Goal: Task Accomplishment & Management: Use online tool/utility

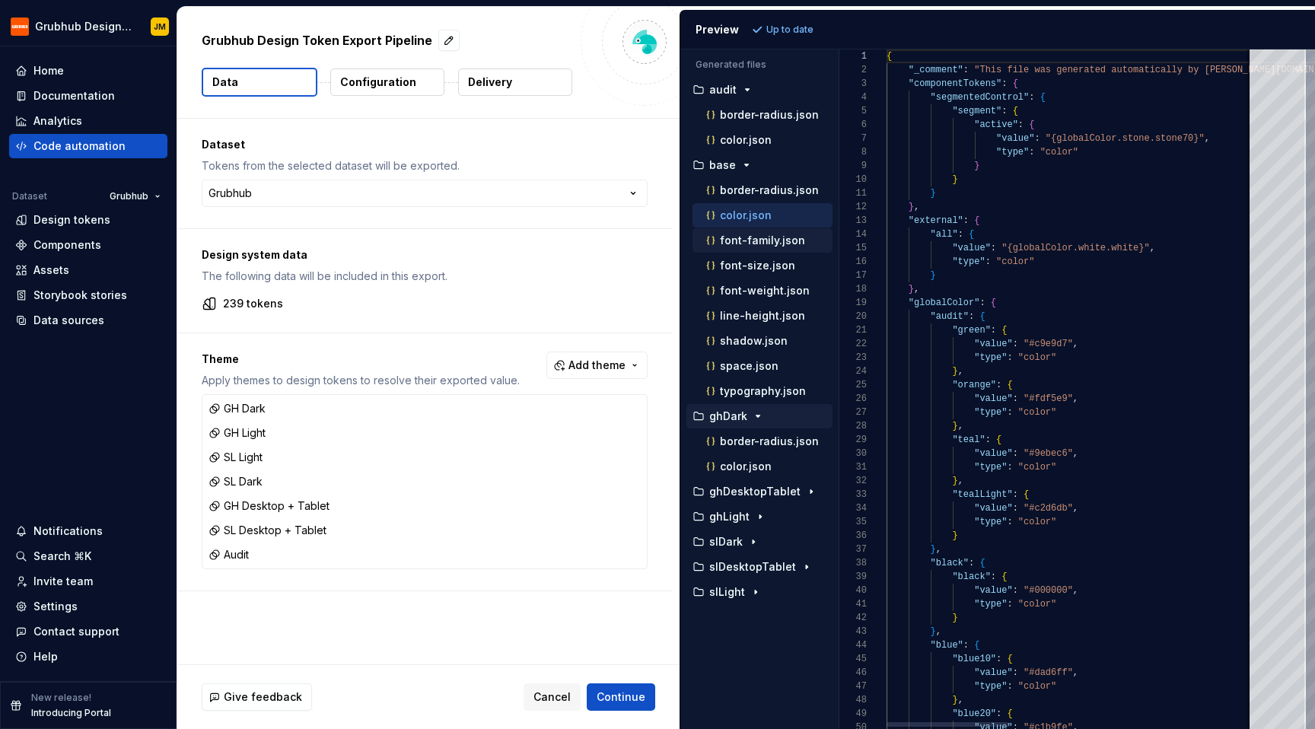
scroll to position [137, 0]
click at [756, 479] on div "ghDesktopTablet" at bounding box center [759, 491] width 146 height 24
click at [754, 493] on p "ghDesktopTablet" at bounding box center [754, 491] width 91 height 12
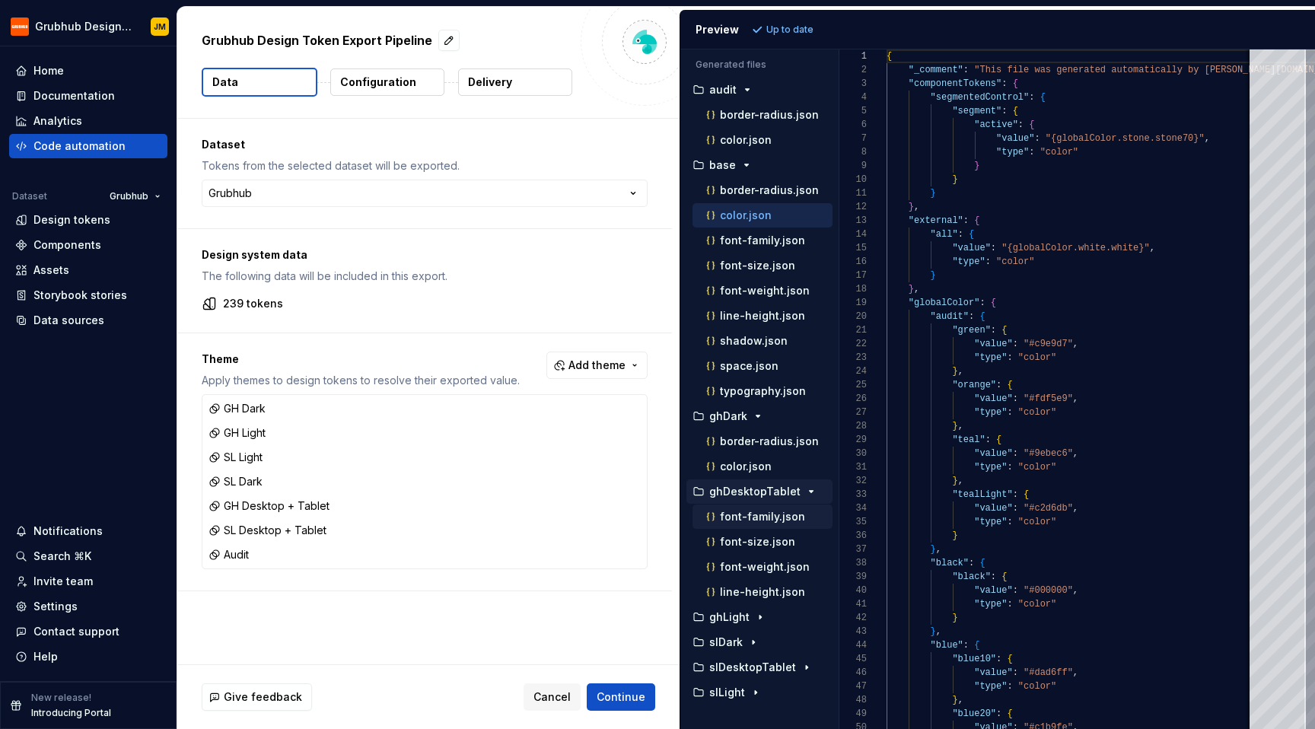
click at [748, 512] on p "font-family.json" at bounding box center [762, 517] width 85 height 12
type textarea "**********"
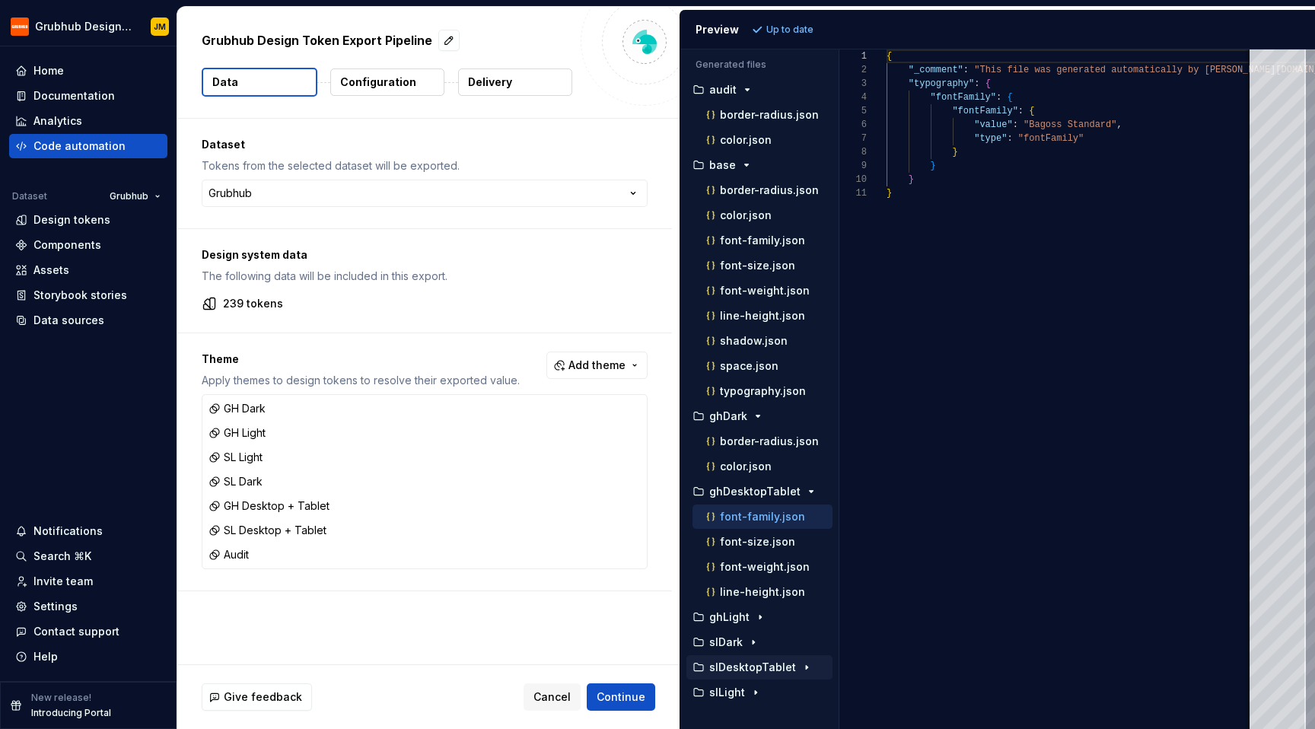
click at [753, 668] on p "slDesktopTablet" at bounding box center [752, 667] width 87 height 12
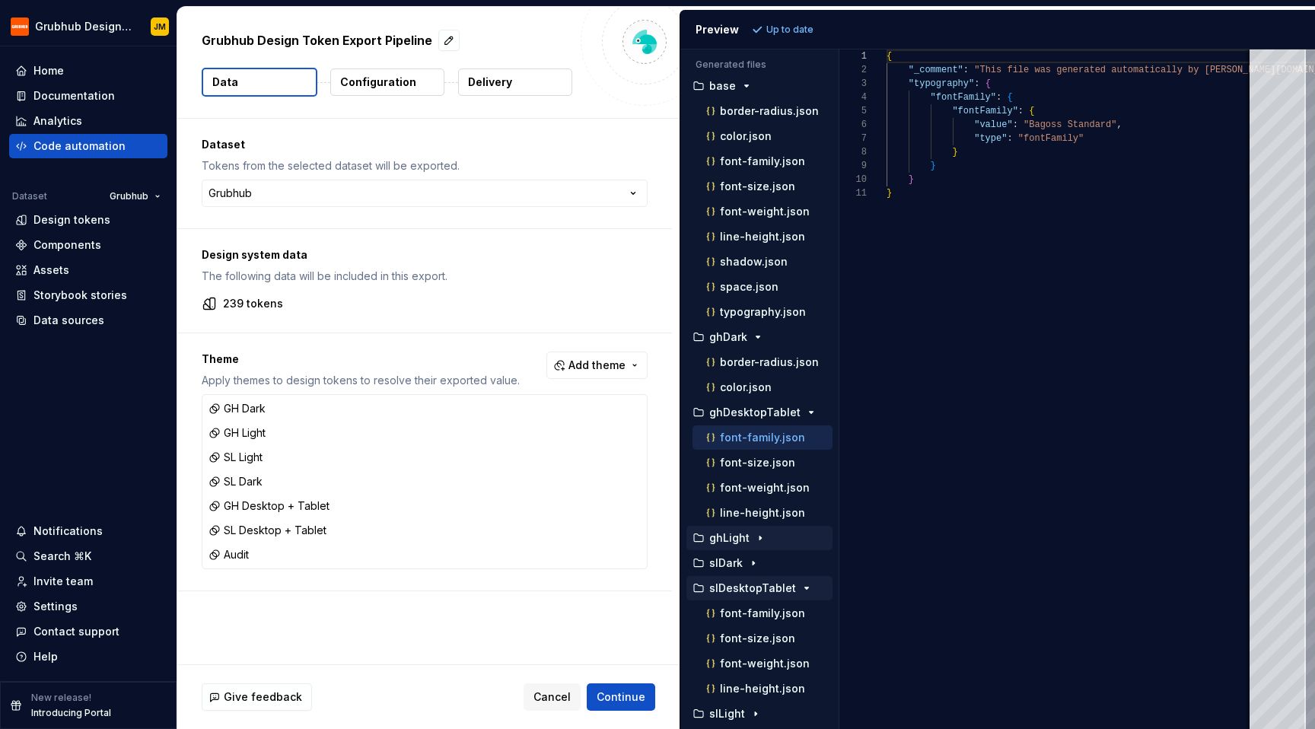
click at [755, 546] on div "ghLight" at bounding box center [759, 538] width 146 height 24
click at [756, 564] on icon "button" at bounding box center [753, 563] width 12 height 12
click at [747, 576] on div "border-radius.json" at bounding box center [762, 588] width 140 height 24
click at [747, 587] on p "border-radius.json" at bounding box center [769, 588] width 99 height 12
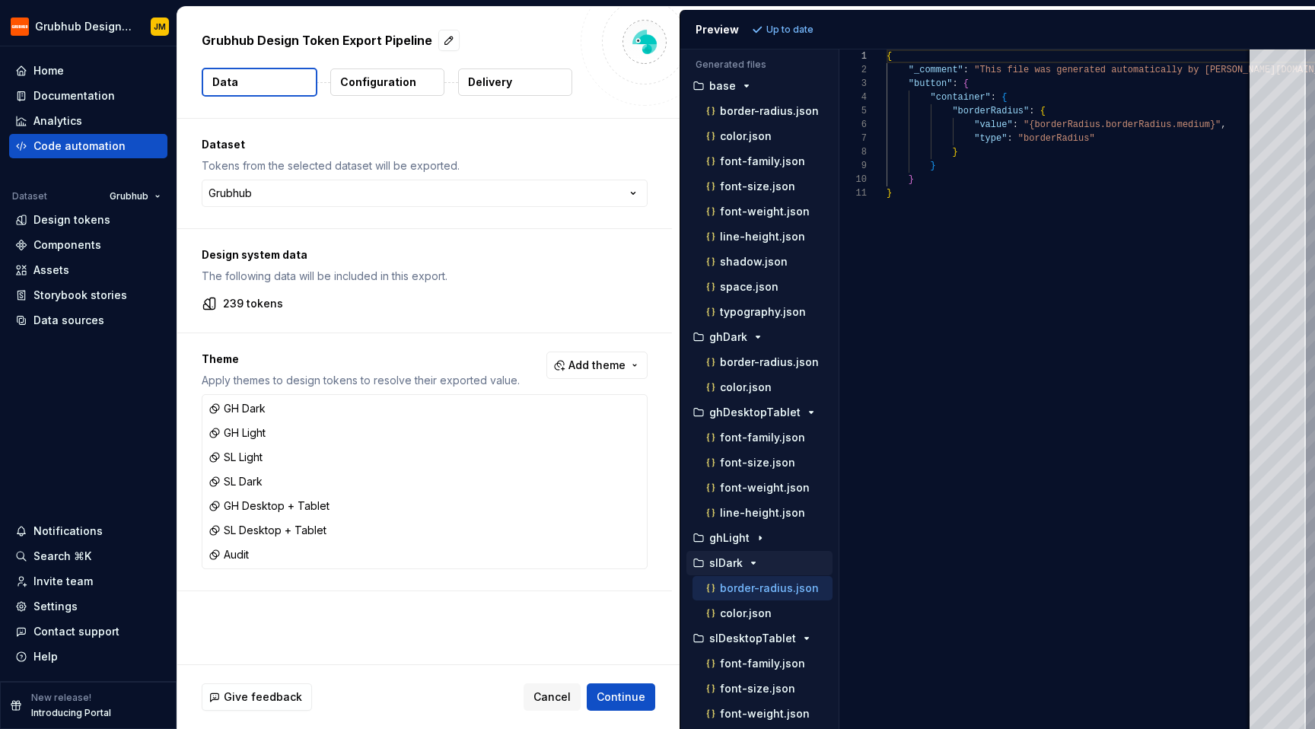
click at [415, 74] on button "Configuration" at bounding box center [387, 81] width 114 height 27
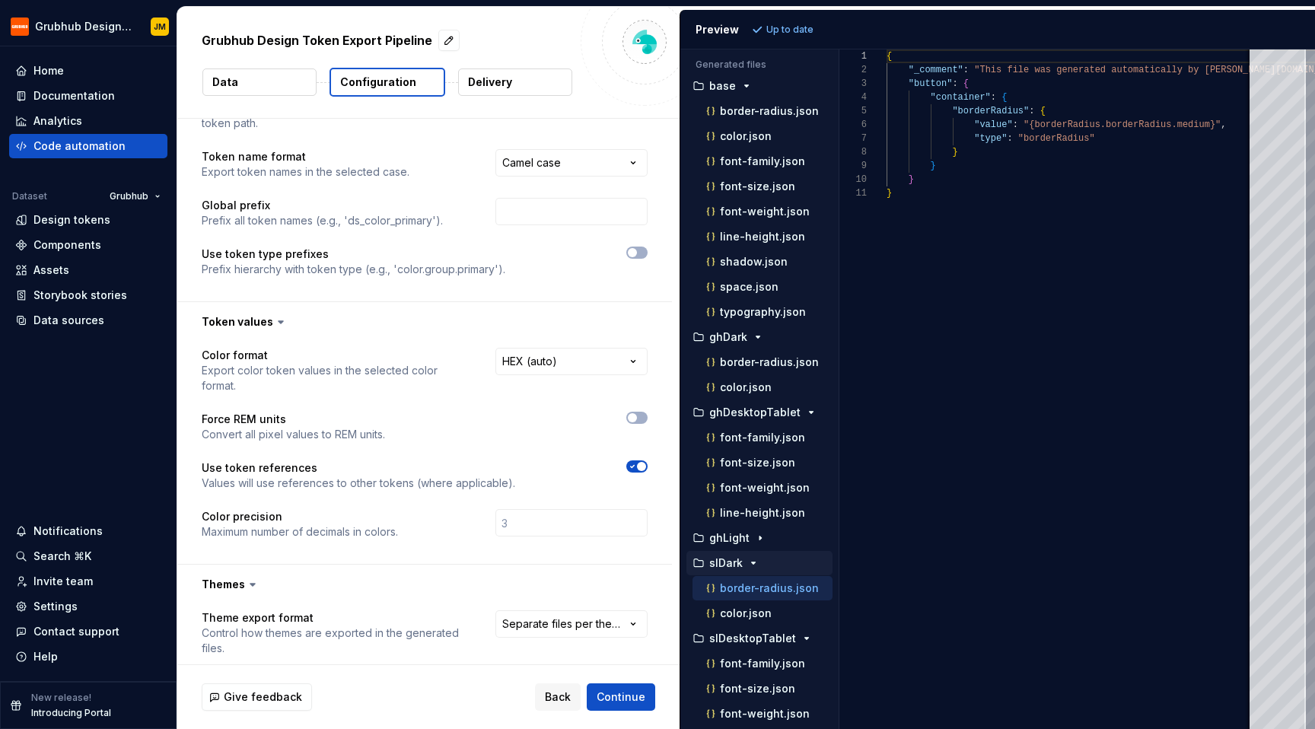
scroll to position [82, 0]
click at [629, 465] on icon "button" at bounding box center [632, 463] width 12 height 9
click at [823, 24] on span "Refresh preview" at bounding box center [805, 30] width 76 height 12
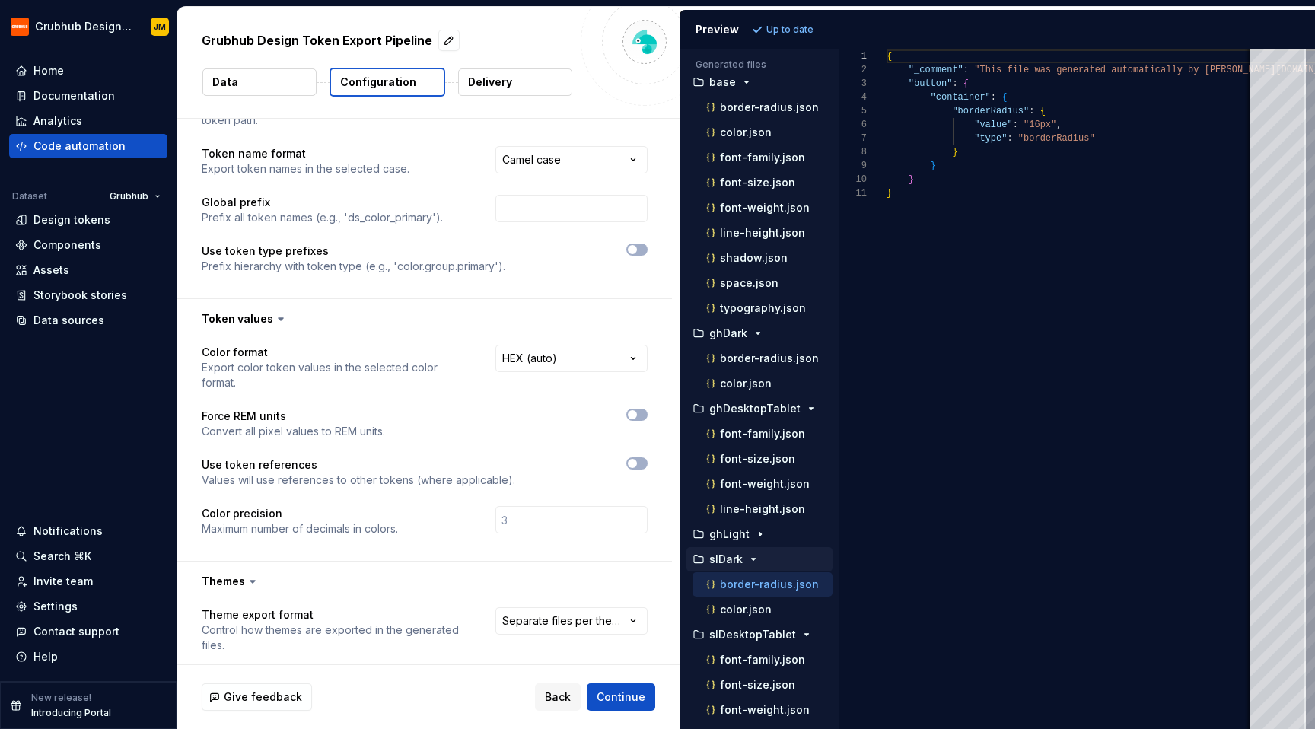
scroll to position [79, 0]
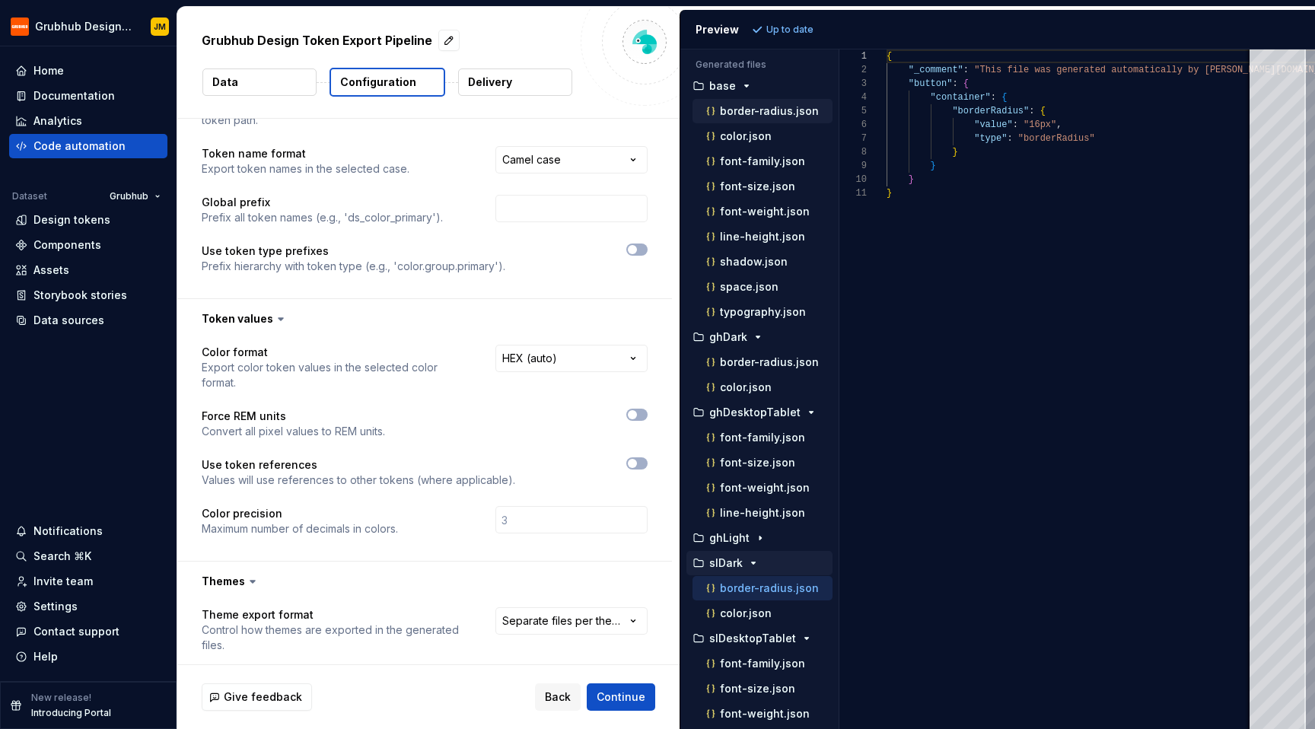
click at [797, 116] on p "border-radius.json" at bounding box center [769, 111] width 99 height 12
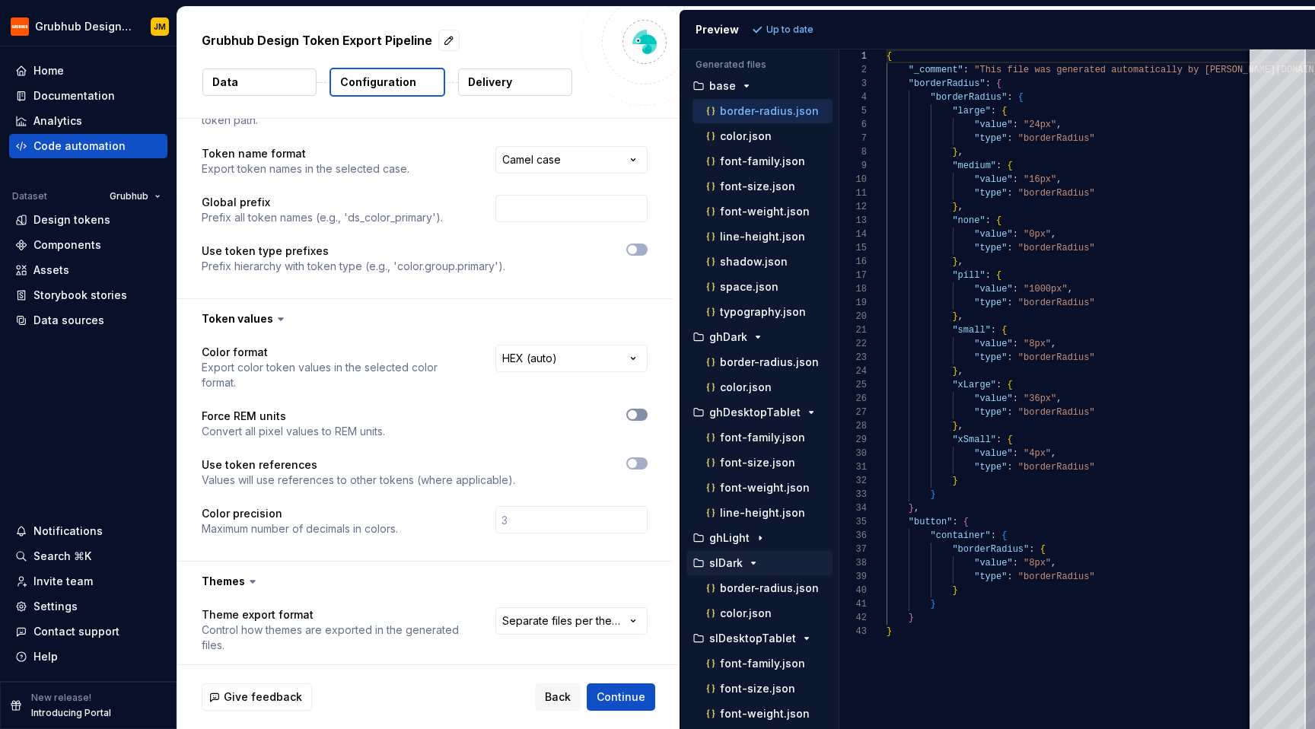
click at [638, 418] on button "button" at bounding box center [636, 415] width 21 height 12
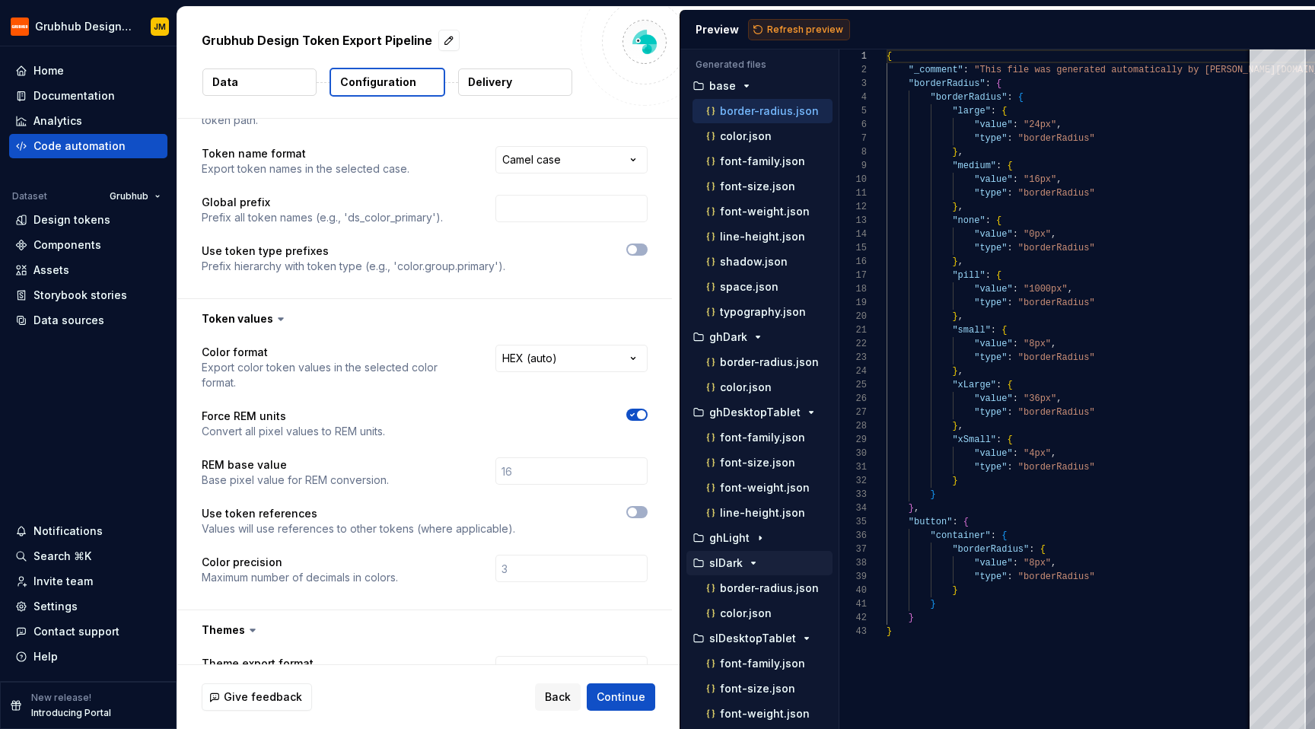
click at [795, 34] on span "Refresh preview" at bounding box center [805, 30] width 76 height 12
click at [774, 587] on p "border-radius.json" at bounding box center [769, 588] width 99 height 12
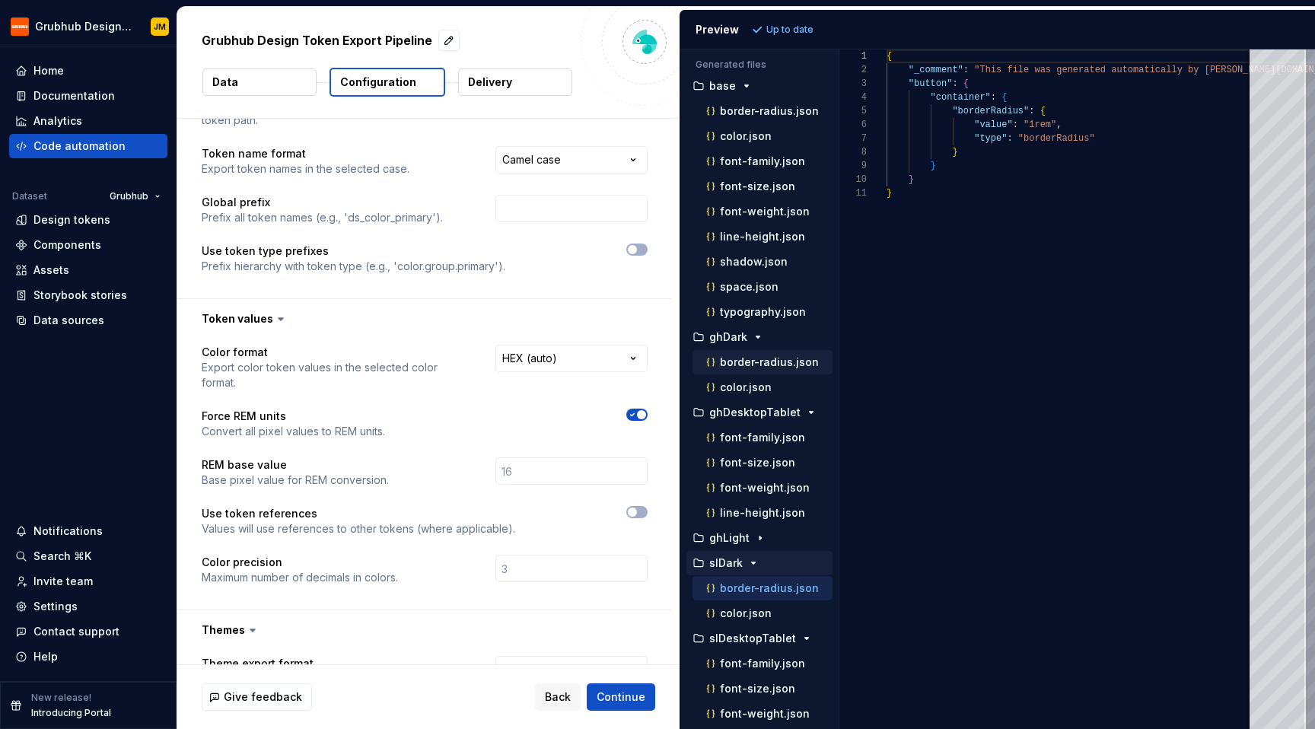
click at [765, 362] on p "border-radius.json" at bounding box center [769, 362] width 99 height 12
click at [641, 418] on span "button" at bounding box center [641, 414] width 9 height 9
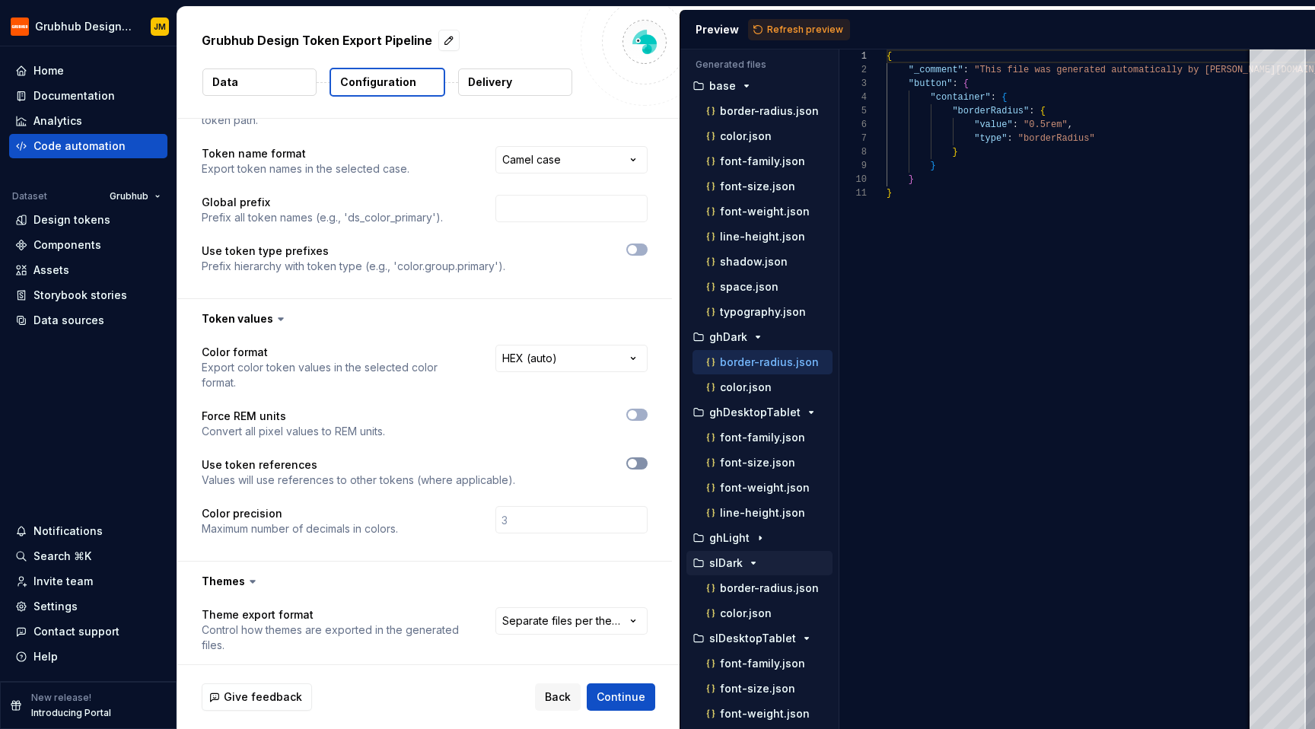
click at [638, 463] on button "button" at bounding box center [636, 463] width 21 height 12
click at [825, 33] on span "Refresh preview" at bounding box center [805, 30] width 76 height 12
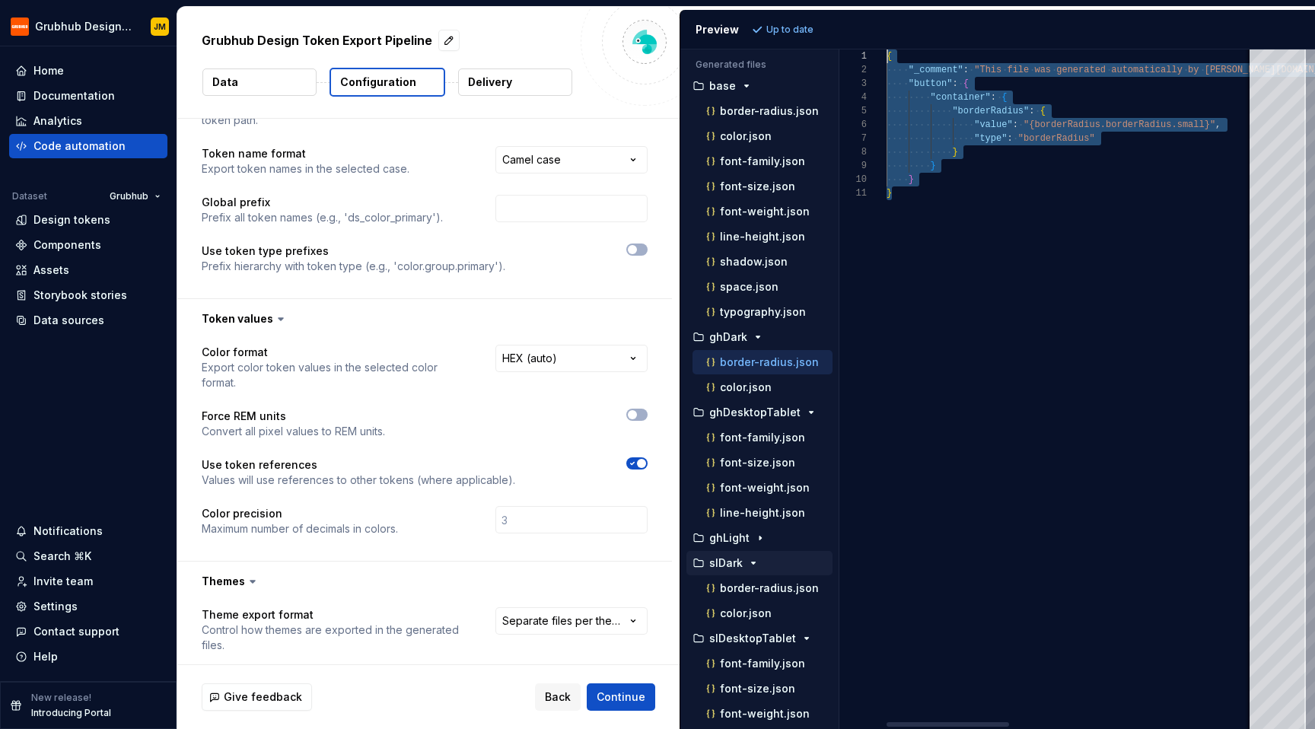
scroll to position [0, 0]
drag, startPoint x: 940, startPoint y: 199, endPoint x: 858, endPoint y: 57, distance: 163.3
click at [742, 593] on p "border-radius.json" at bounding box center [769, 588] width 99 height 12
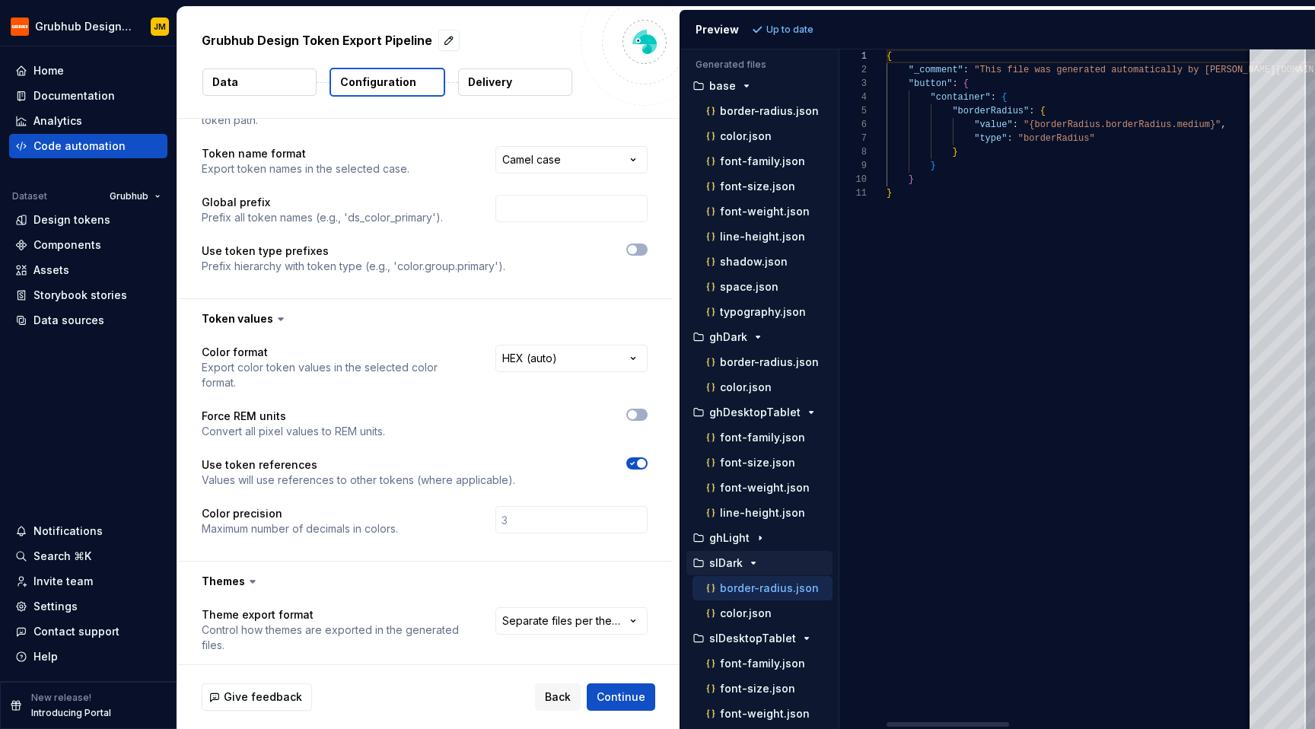
scroll to position [0, 5]
type textarea "**********"
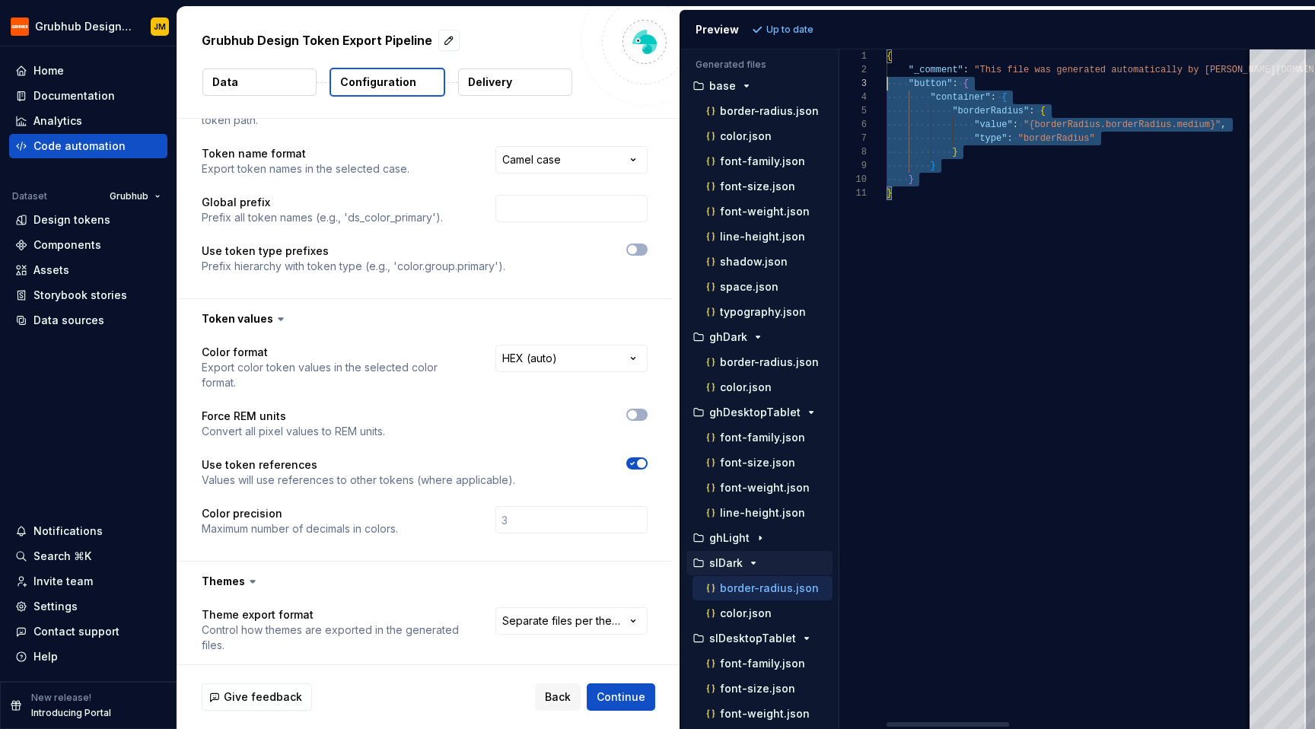
scroll to position [0, 0]
drag, startPoint x: 907, startPoint y: 150, endPoint x: 841, endPoint y: 53, distance: 117.8
